Goal: Information Seeking & Learning: Learn about a topic

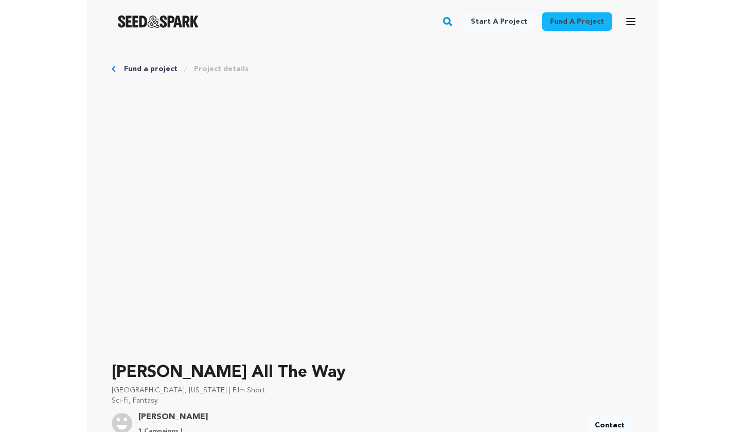
scroll to position [85, 0]
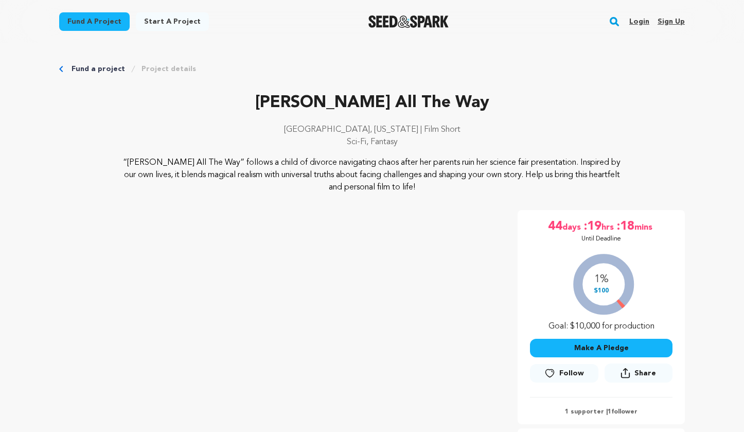
scroll to position [200, 0]
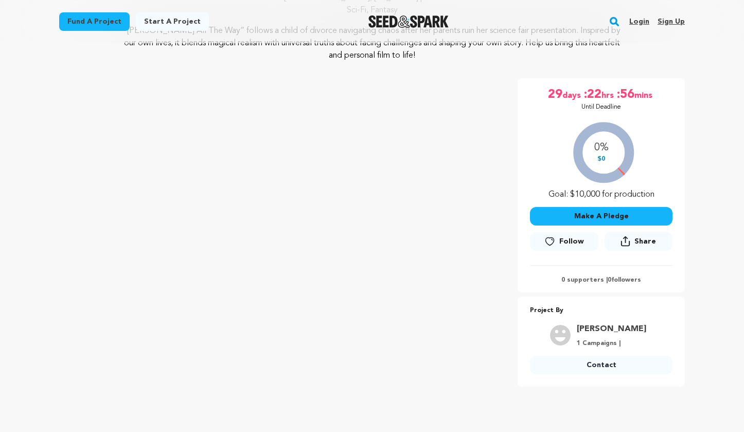
scroll to position [133, 0]
